Goal: Navigation & Orientation: Go to known website

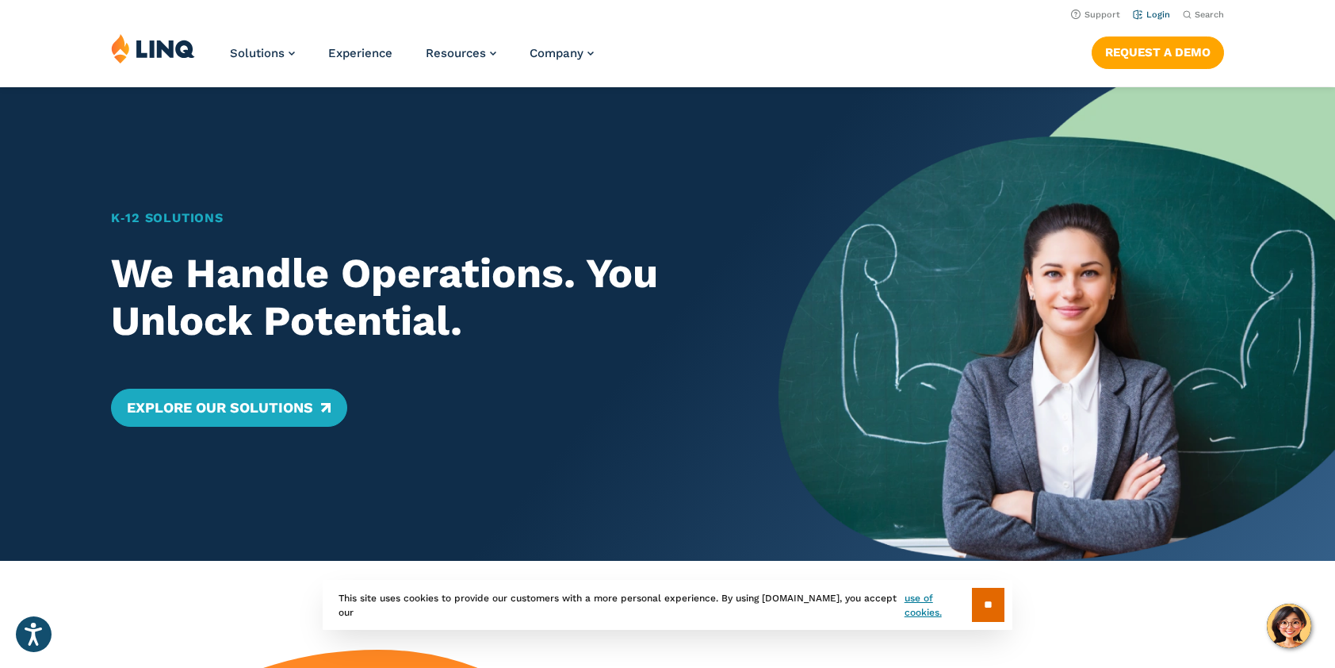
click at [1150, 16] on link "Login" at bounding box center [1151, 15] width 37 height 10
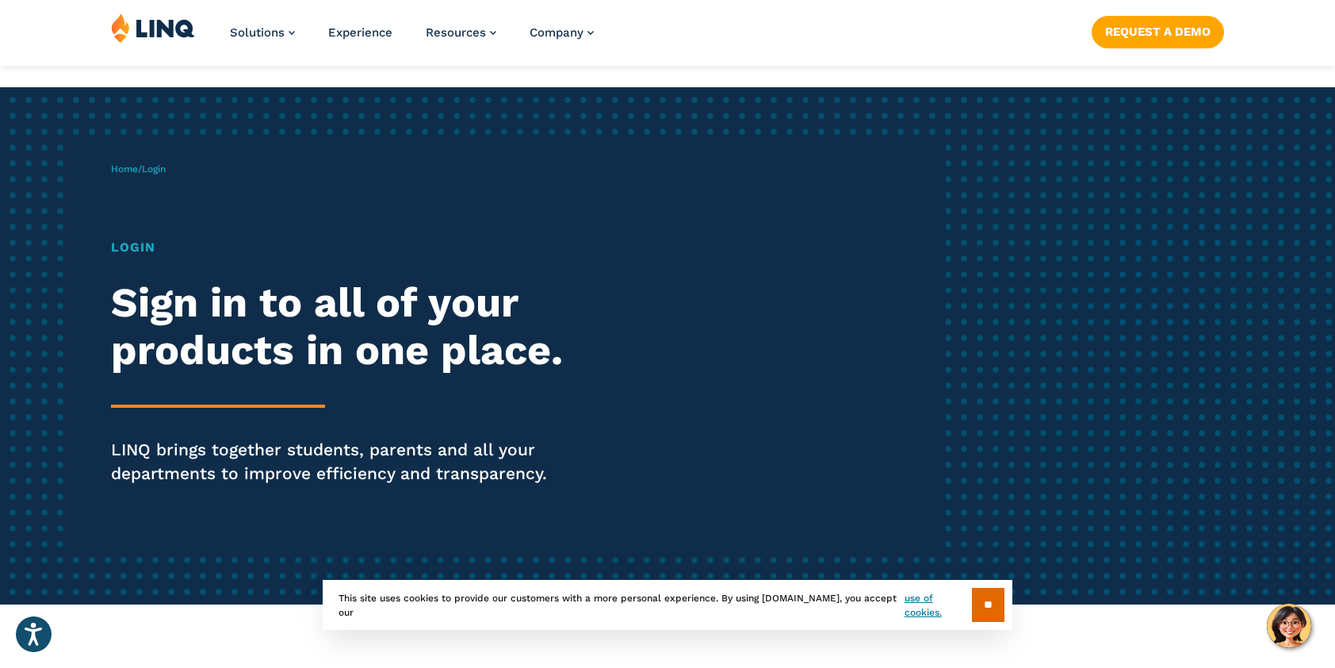
scroll to position [238, 0]
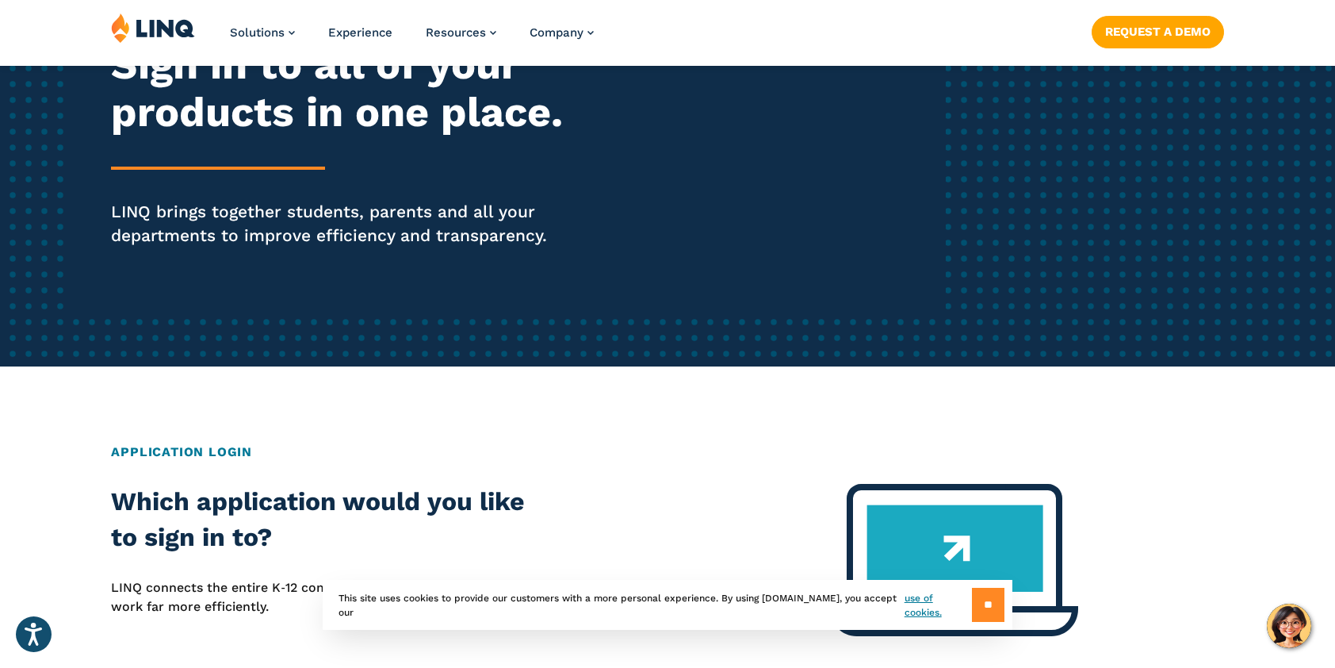
click at [1004, 601] on input "**" at bounding box center [988, 605] width 33 height 34
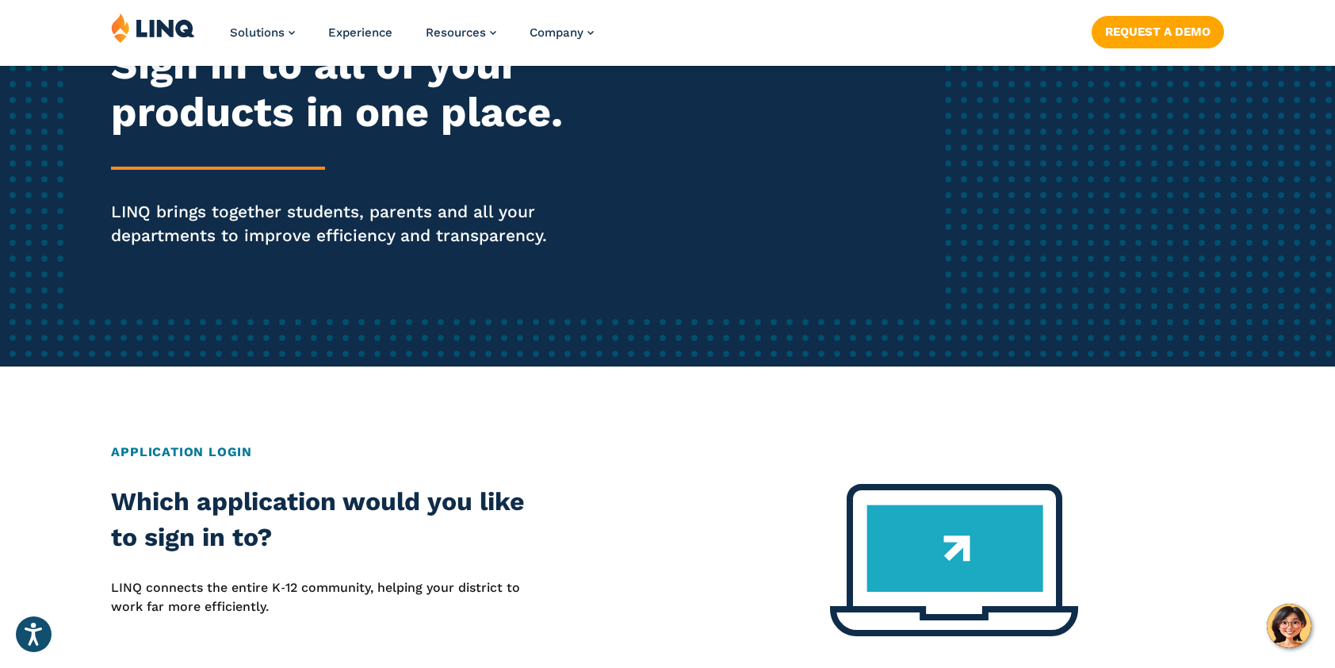
click at [715, 472] on div "Application Login" at bounding box center [667, 463] width 1113 height 41
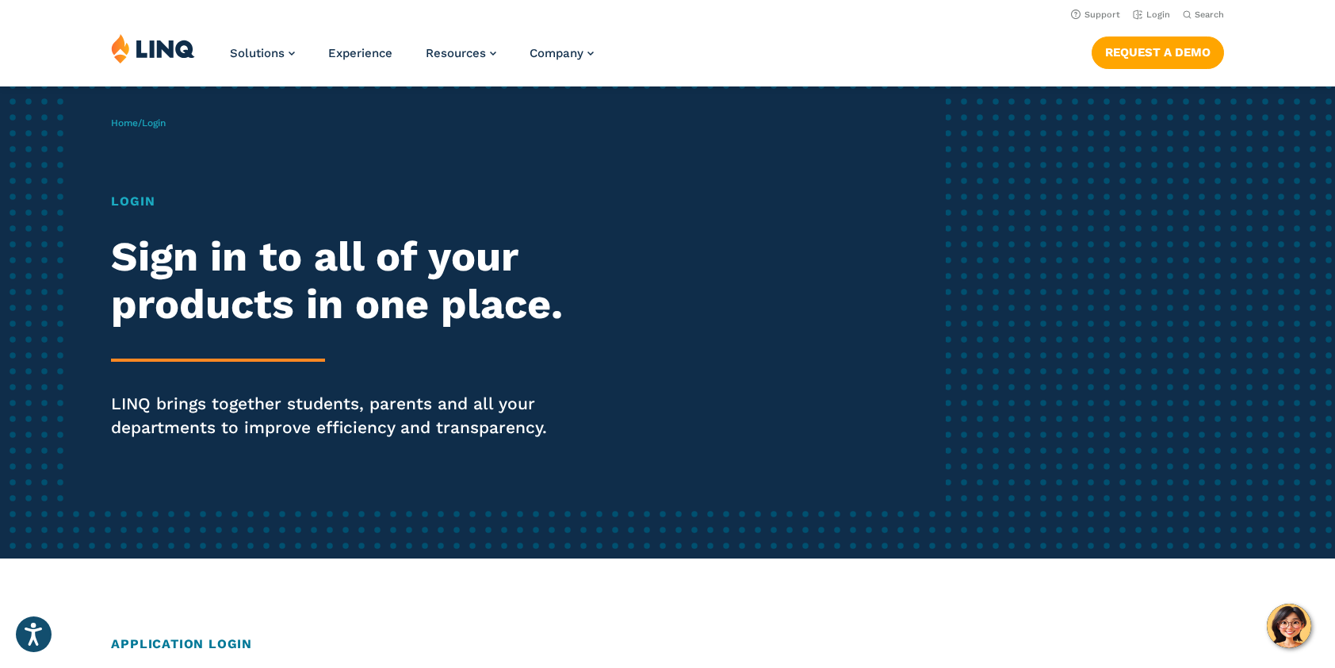
scroll to position [0, 0]
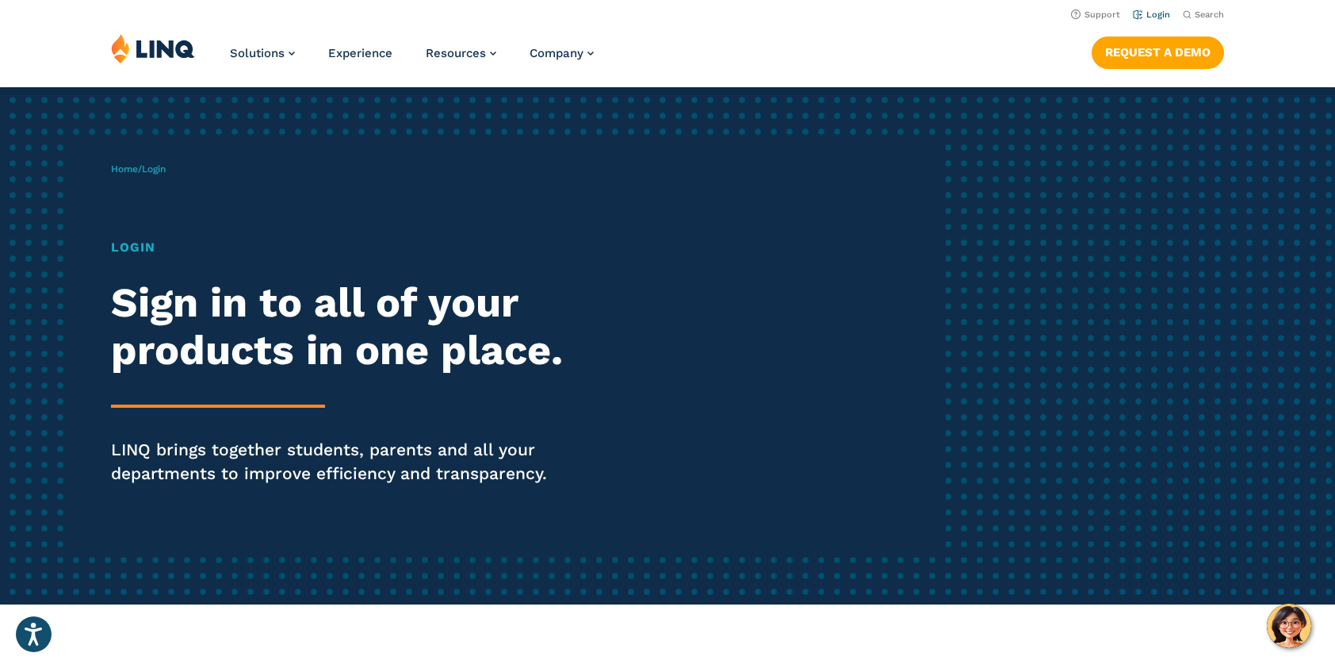
click at [1163, 11] on link "Login" at bounding box center [1151, 15] width 37 height 10
click at [1152, 18] on link "Login" at bounding box center [1151, 15] width 37 height 10
click at [1159, 11] on link "Login" at bounding box center [1151, 15] width 37 height 10
